Goal: Information Seeking & Learning: Learn about a topic

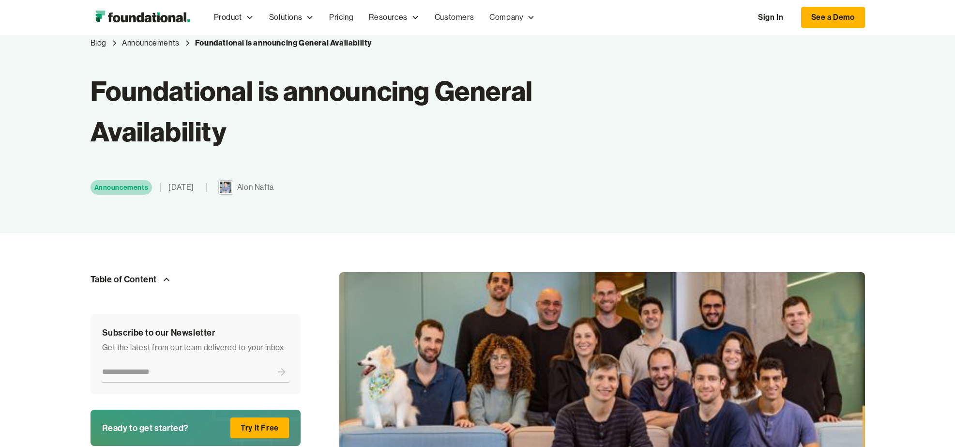
scroll to position [179, 0]
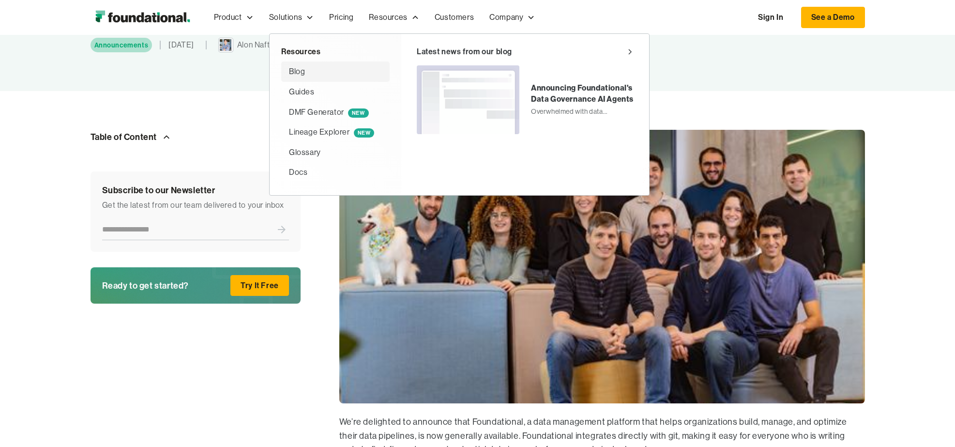
click at [301, 69] on div "Blog" at bounding box center [297, 71] width 16 height 13
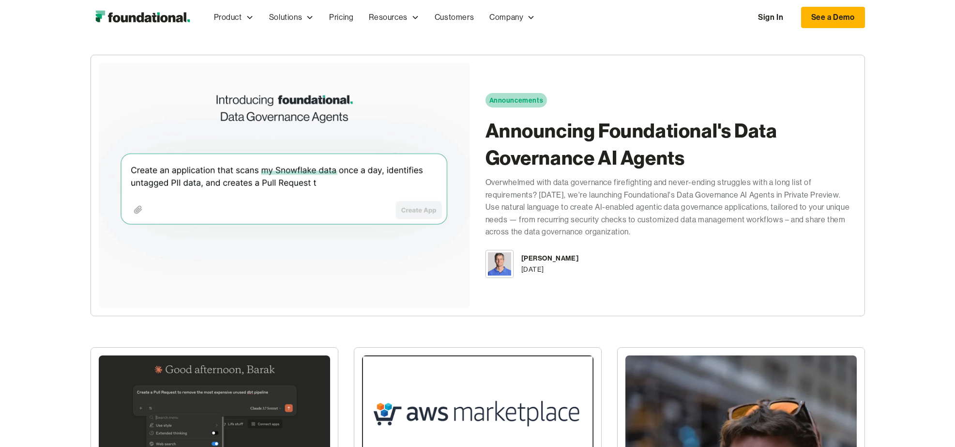
scroll to position [148, 0]
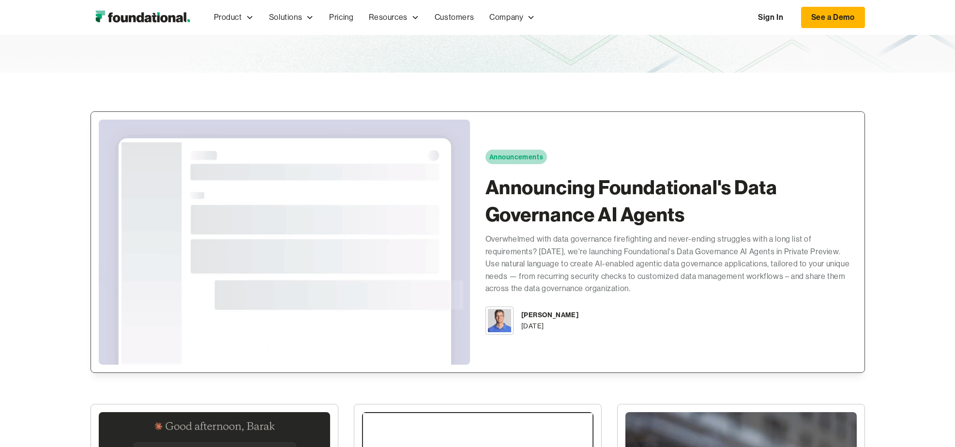
click at [508, 185] on h2 "Announcing Foundational's Data Governance AI Agents" at bounding box center [670, 201] width 371 height 54
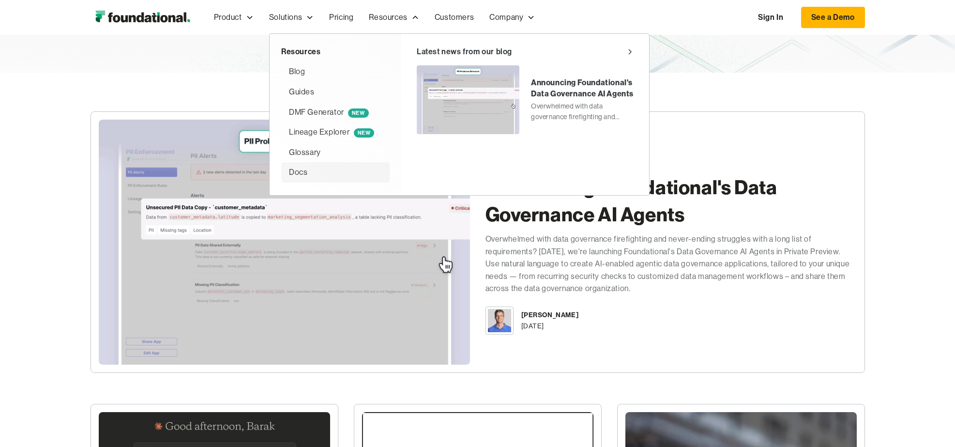
click at [295, 167] on div "Docs" at bounding box center [298, 172] width 18 height 13
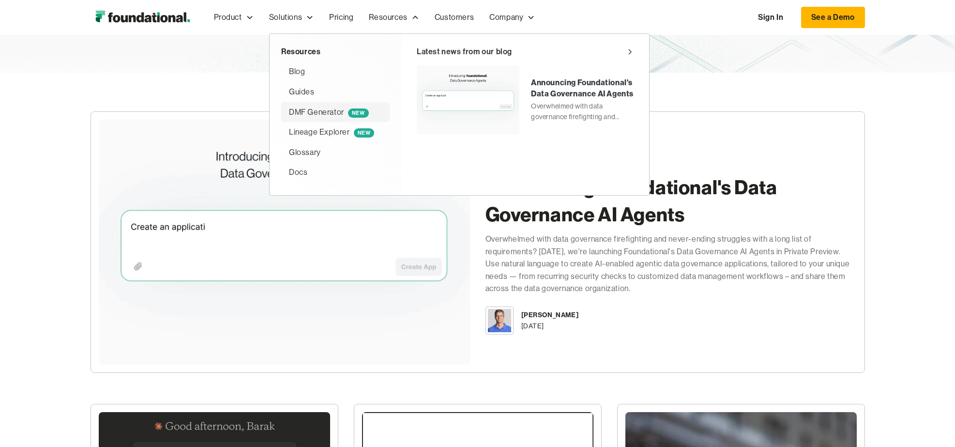
click at [320, 108] on div "DMF Generator NEW" at bounding box center [329, 112] width 80 height 13
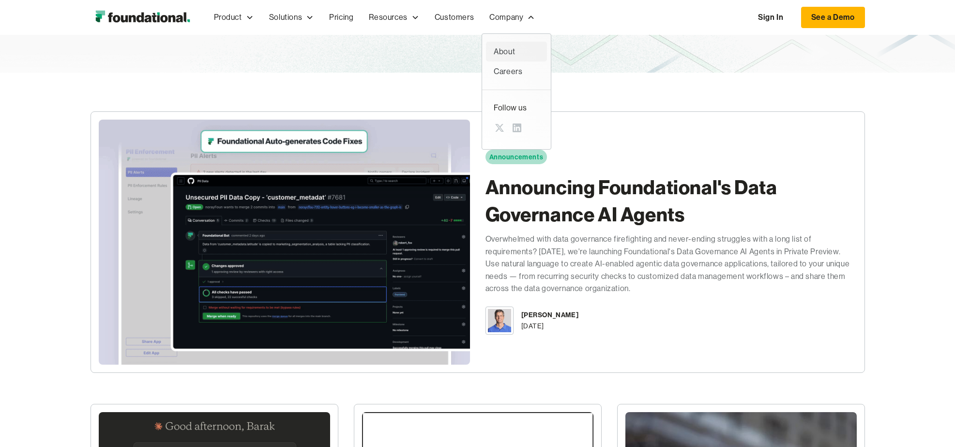
click at [505, 49] on div "About" at bounding box center [516, 51] width 45 height 13
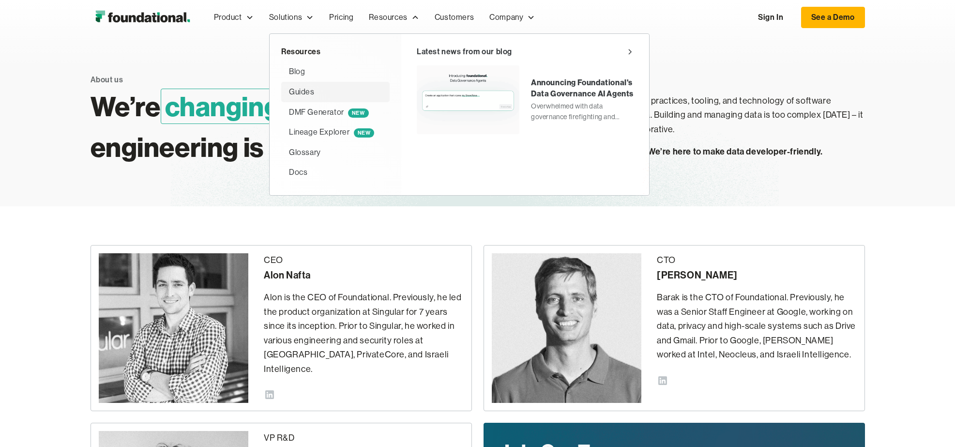
click at [298, 87] on div "Guides" at bounding box center [302, 92] width 26 height 13
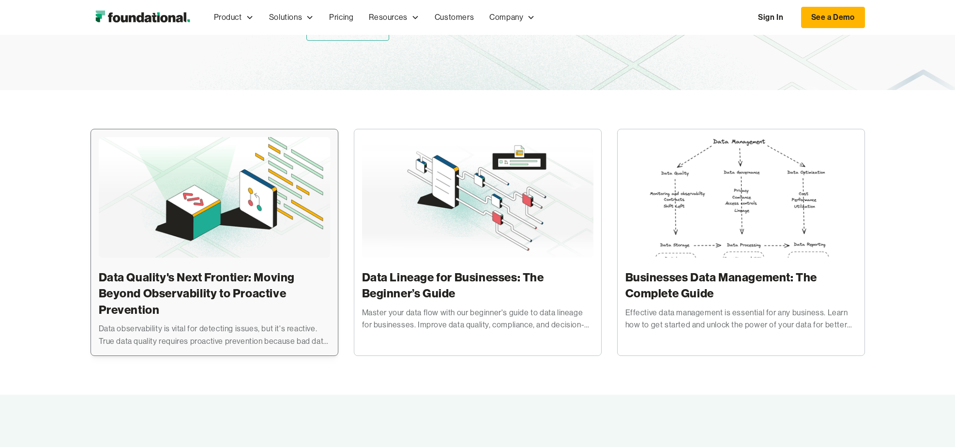
scroll to position [212, 0]
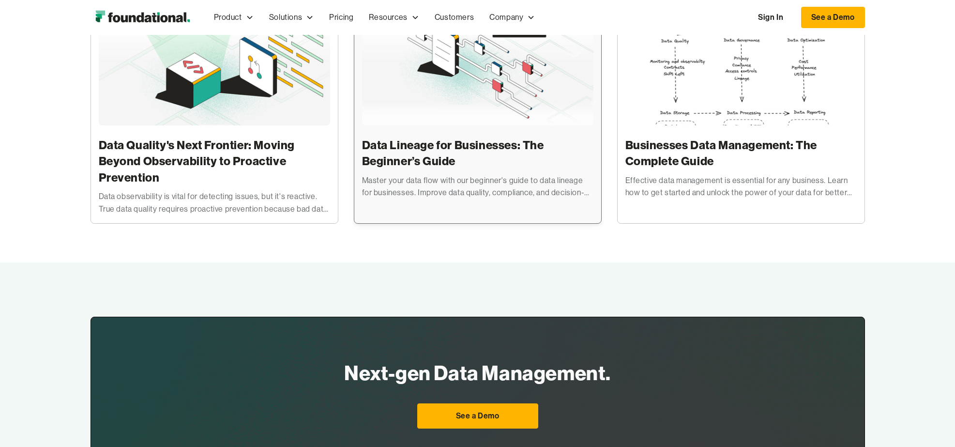
click at [391, 167] on h3 "Data Lineage for Businesses: The Beginner’s Guide" at bounding box center [477, 153] width 231 height 32
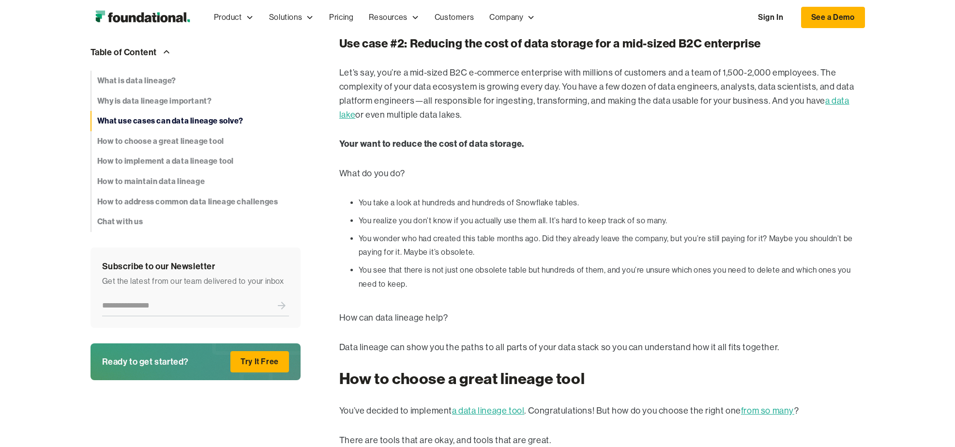
scroll to position [2278, 0]
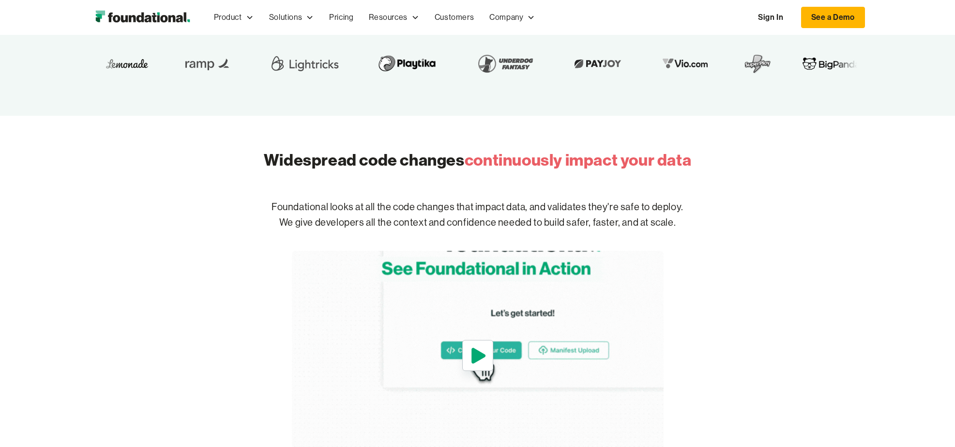
scroll to position [336, 0]
